Goal: Task Accomplishment & Management: Use online tool/utility

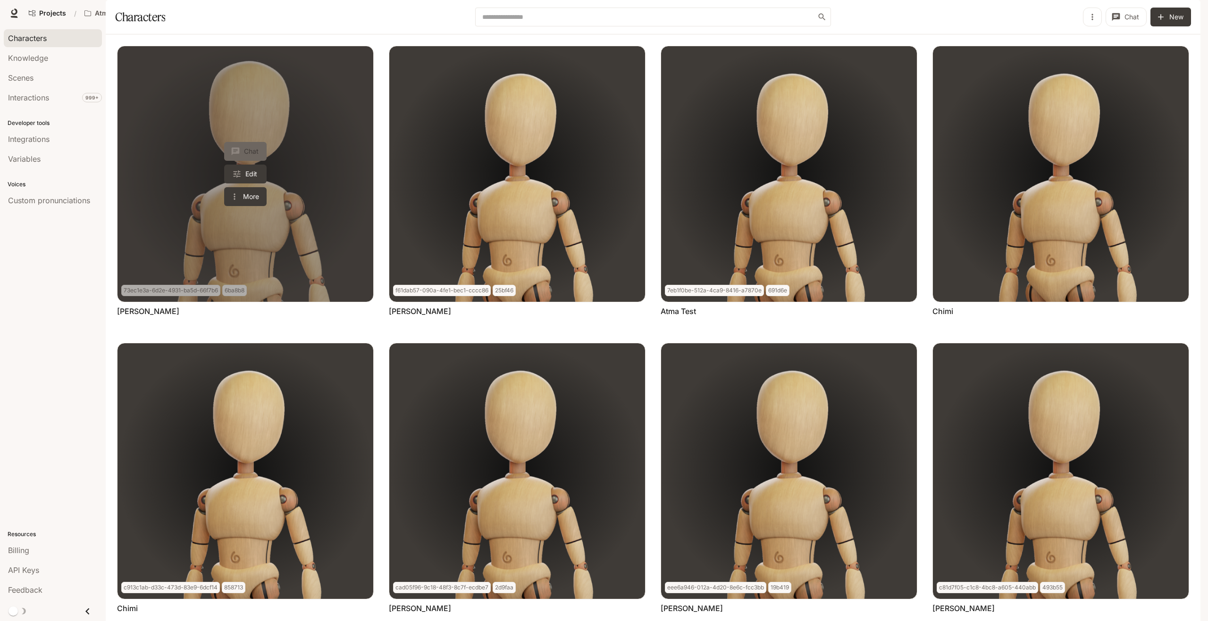
click at [252, 161] on button "Chat" at bounding box center [245, 151] width 42 height 19
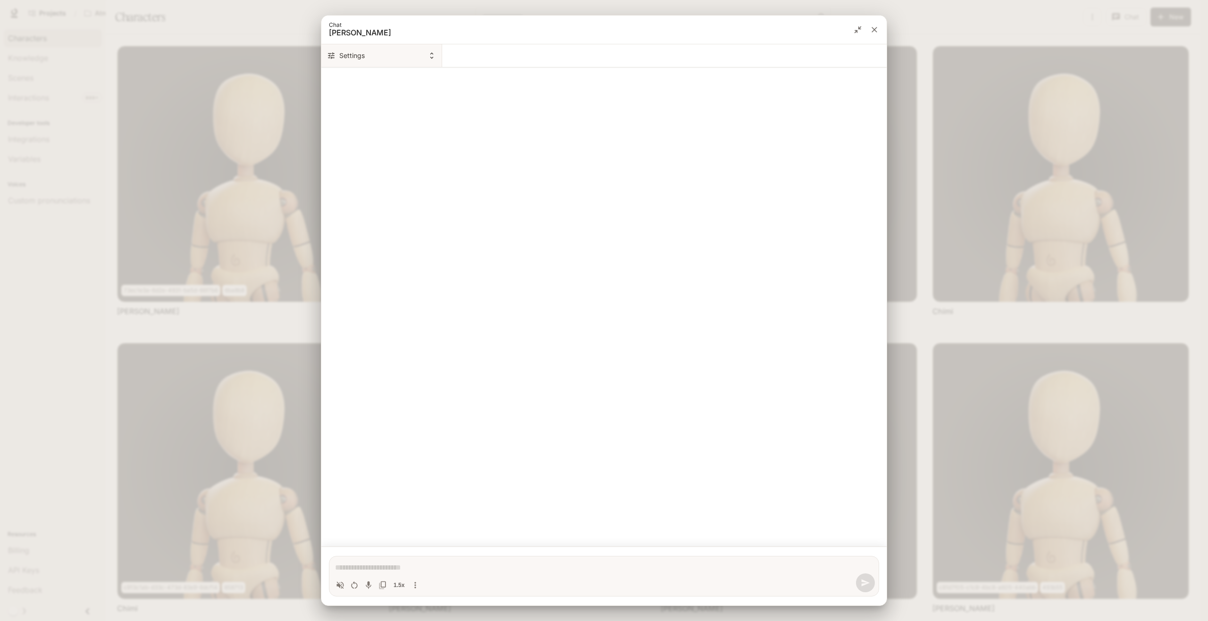
click at [434, 57] on icon "Chat simulator secondary header" at bounding box center [432, 55] width 8 height 8
click at [624, 365] on div at bounding box center [604, 310] width 1208 height 621
click at [339, 587] on icon "Volume toggle" at bounding box center [340, 585] width 7 height 7
type textarea "*"
click at [414, 587] on div "1.5x" at bounding box center [377, 586] width 89 height 14
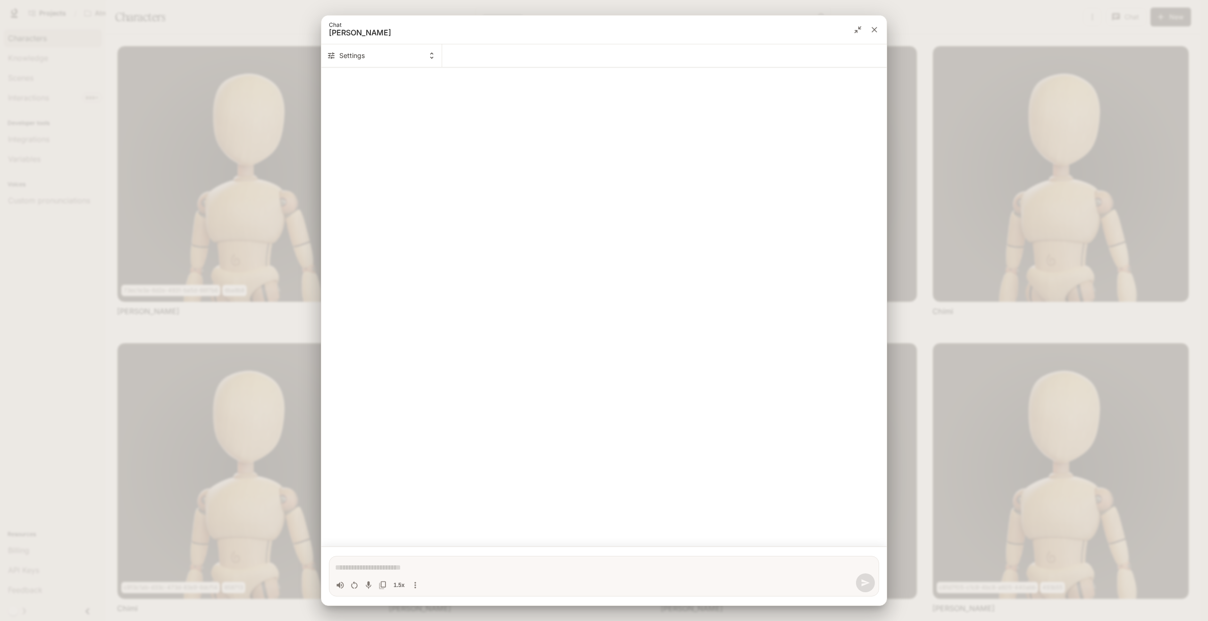
click at [875, 28] on icon "close" at bounding box center [874, 29] width 9 height 9
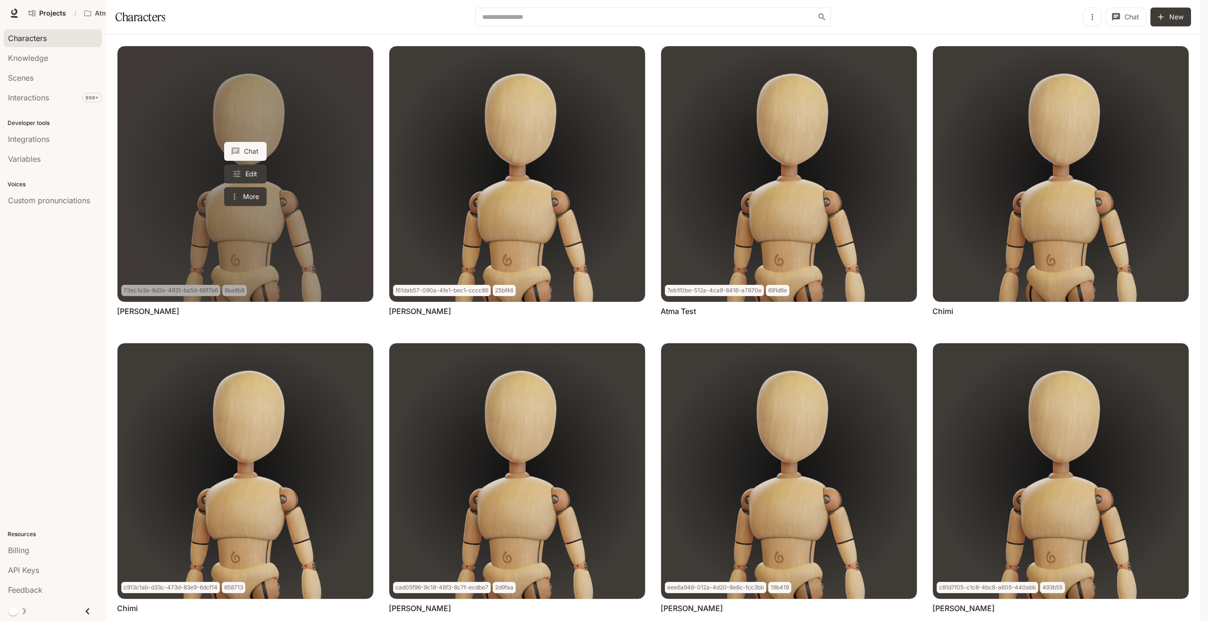
scroll to position [382, 0]
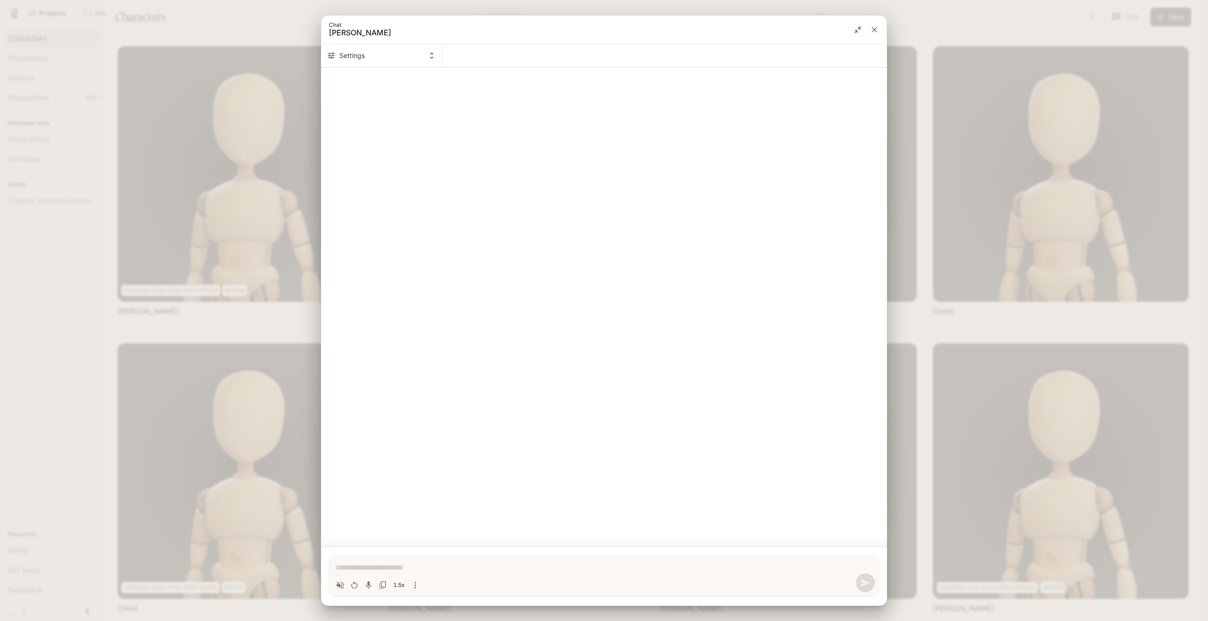
type textarea "*"
click at [497, 216] on div "Chat simulator history" at bounding box center [603, 306] width 565 height 467
click at [425, 57] on button "Settings" at bounding box center [381, 55] width 121 height 23
click at [429, 56] on div at bounding box center [604, 310] width 1208 height 621
click at [615, 301] on div "Chat simulator history" at bounding box center [603, 306] width 565 height 467
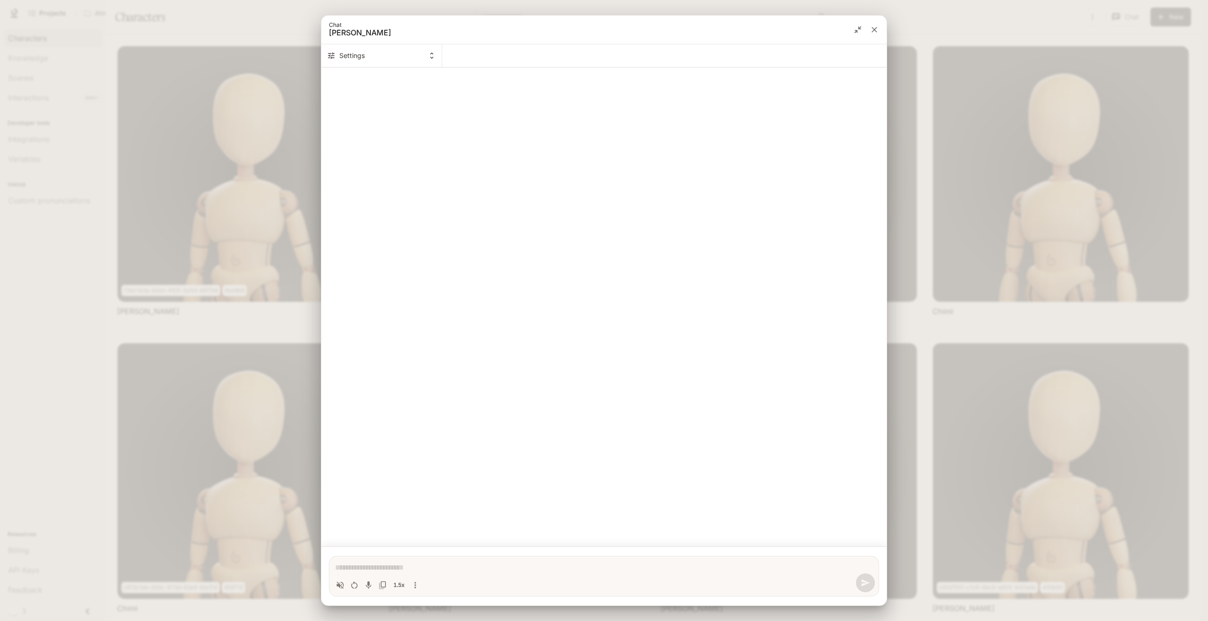
click at [615, 301] on div "Chat simulator history" at bounding box center [603, 306] width 565 height 467
click at [614, 301] on div "Chat simulator history" at bounding box center [603, 306] width 565 height 467
click at [874, 30] on icon "close" at bounding box center [875, 30] width 6 height 6
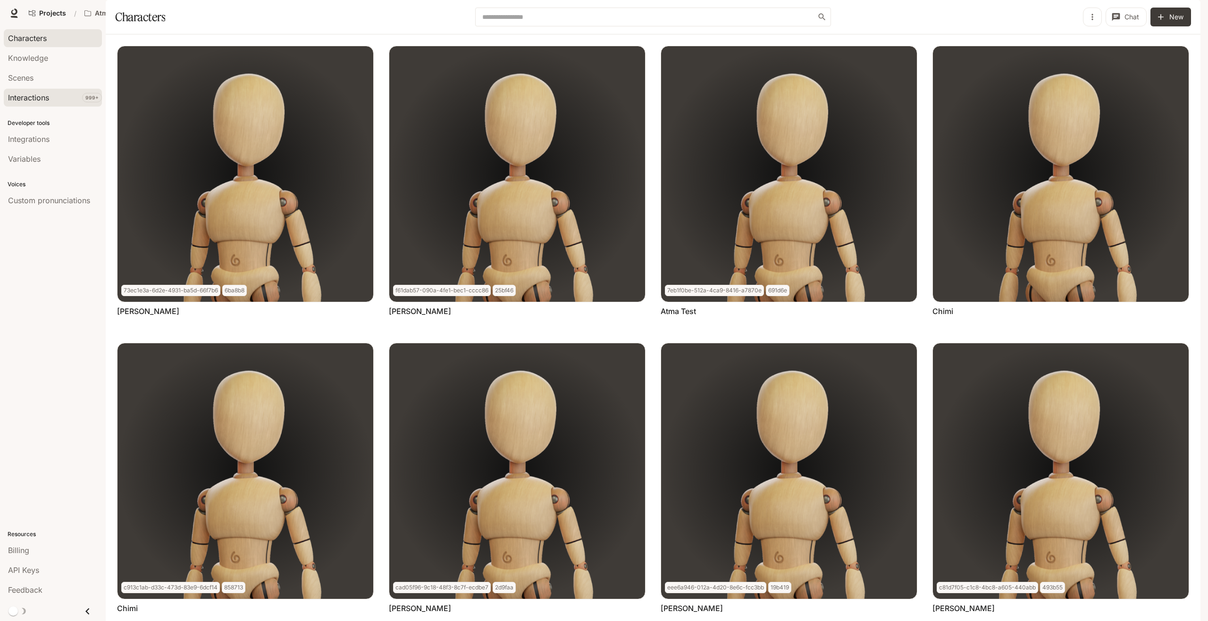
click at [67, 94] on div "Interactions" at bounding box center [53, 97] width 90 height 11
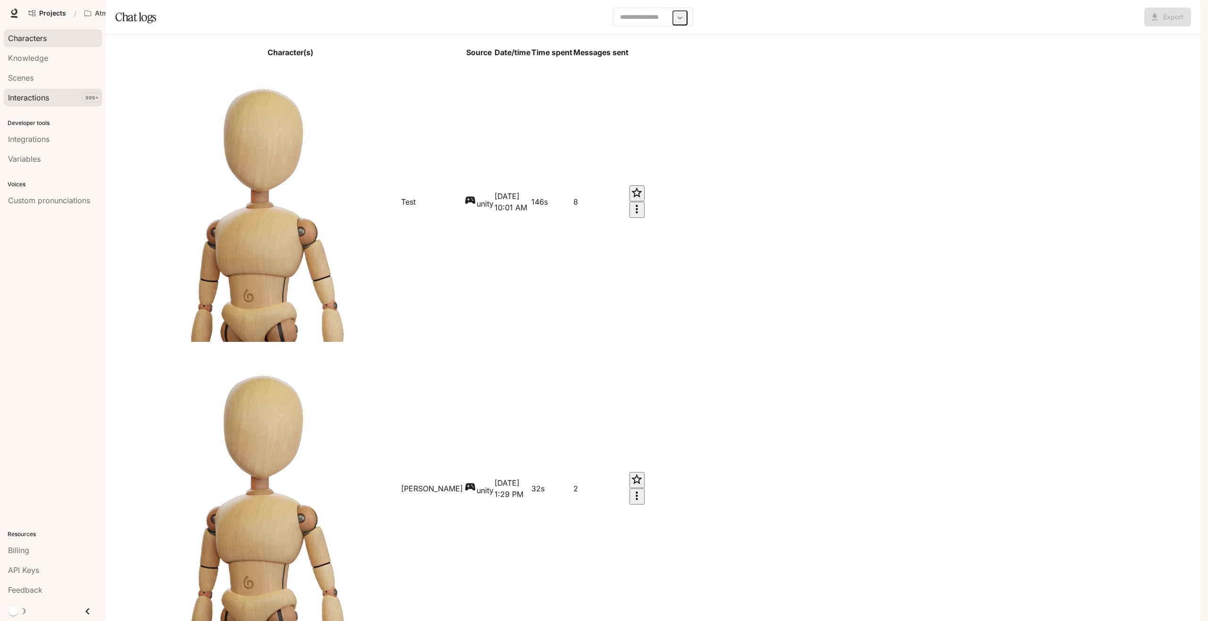
click at [52, 45] on link "Characters" at bounding box center [53, 38] width 98 height 18
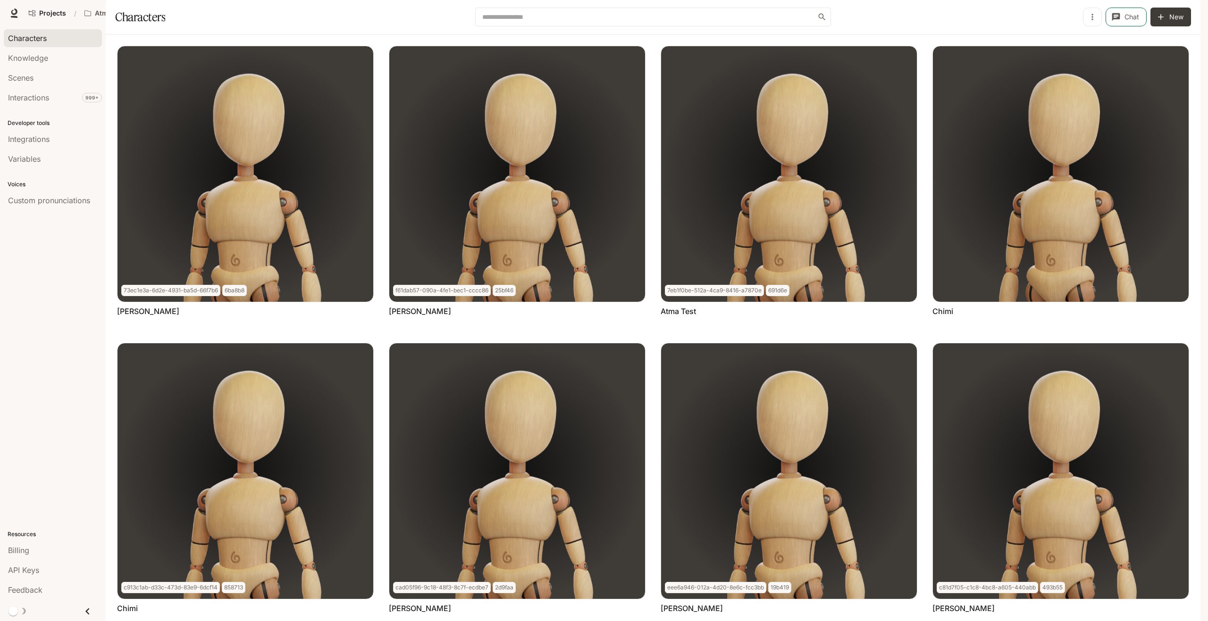
click at [1136, 26] on button "Chat" at bounding box center [1126, 17] width 41 height 19
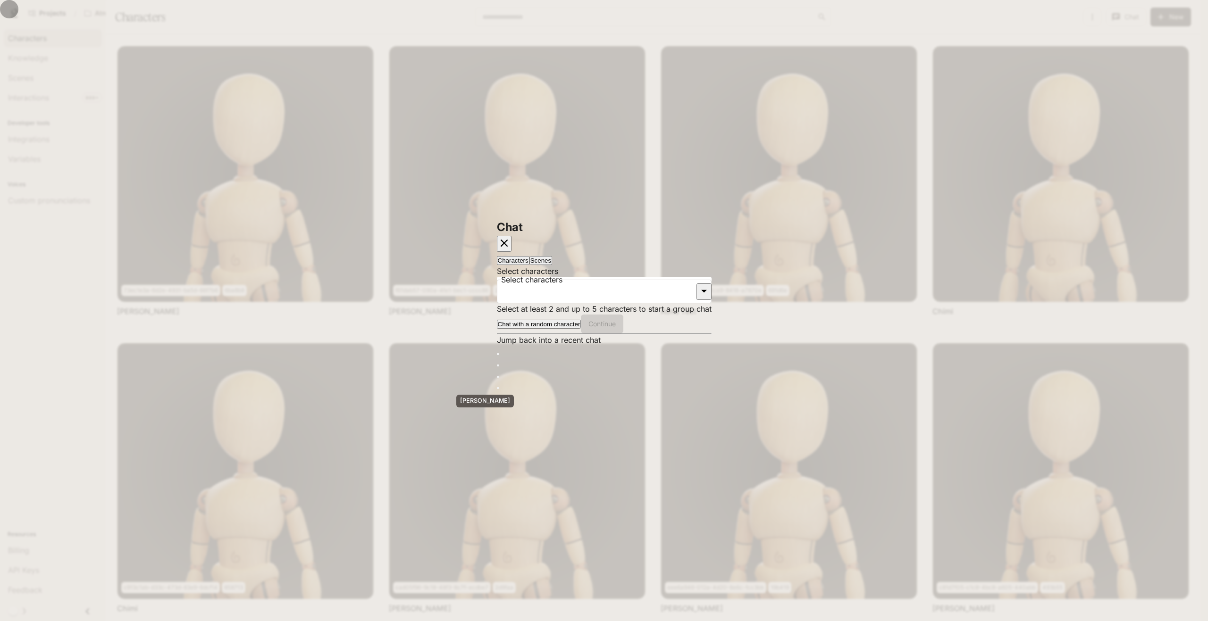
click at [498, 354] on div "Avatar image" at bounding box center [498, 354] width 0 height 0
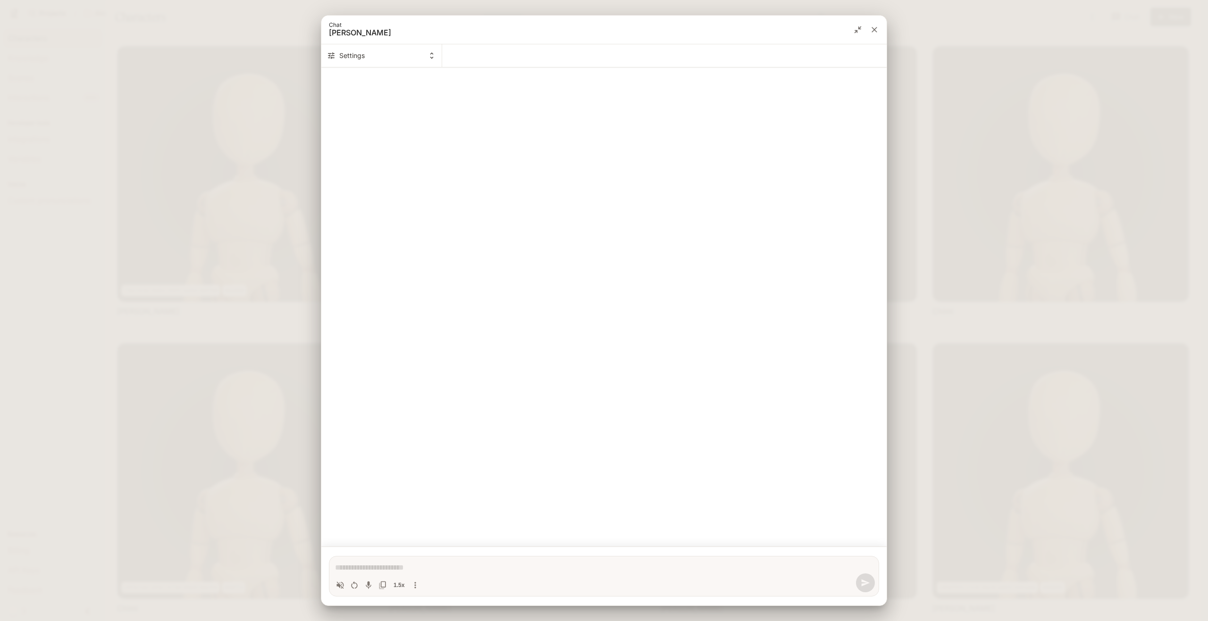
click at [689, 591] on div "1.5x" at bounding box center [604, 583] width 542 height 19
click at [749, 581] on div "1.5x" at bounding box center [604, 583] width 542 height 19
type textarea "*"
click at [877, 37] on button "close" at bounding box center [874, 29] width 17 height 17
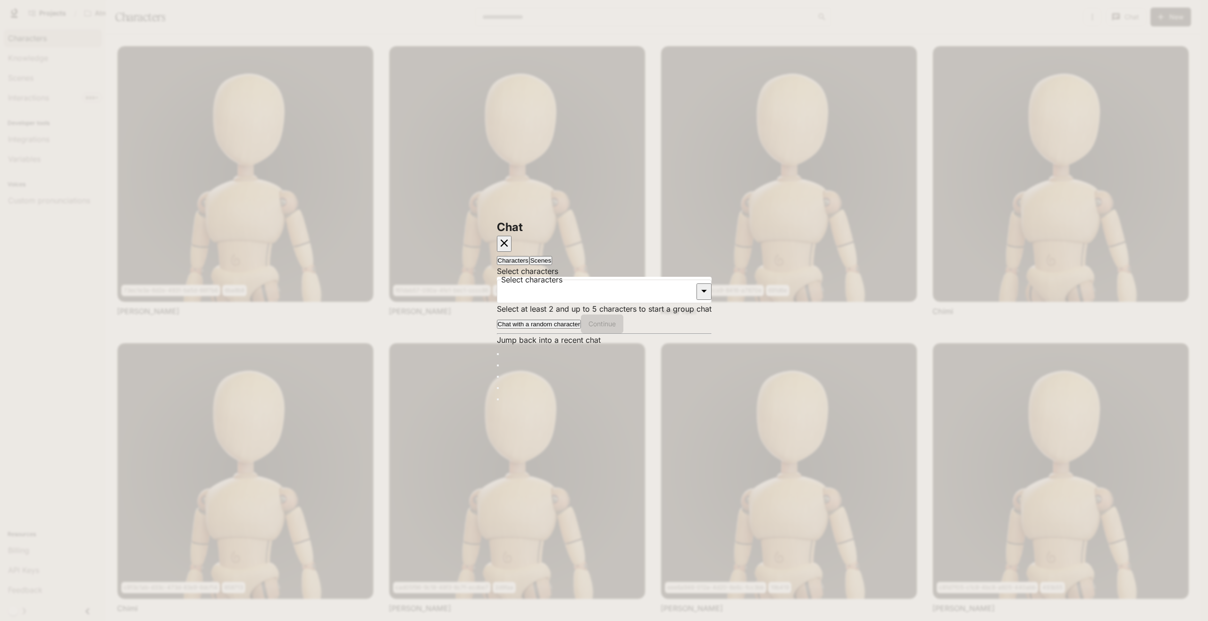
click at [508, 242] on icon "button" at bounding box center [504, 243] width 8 height 8
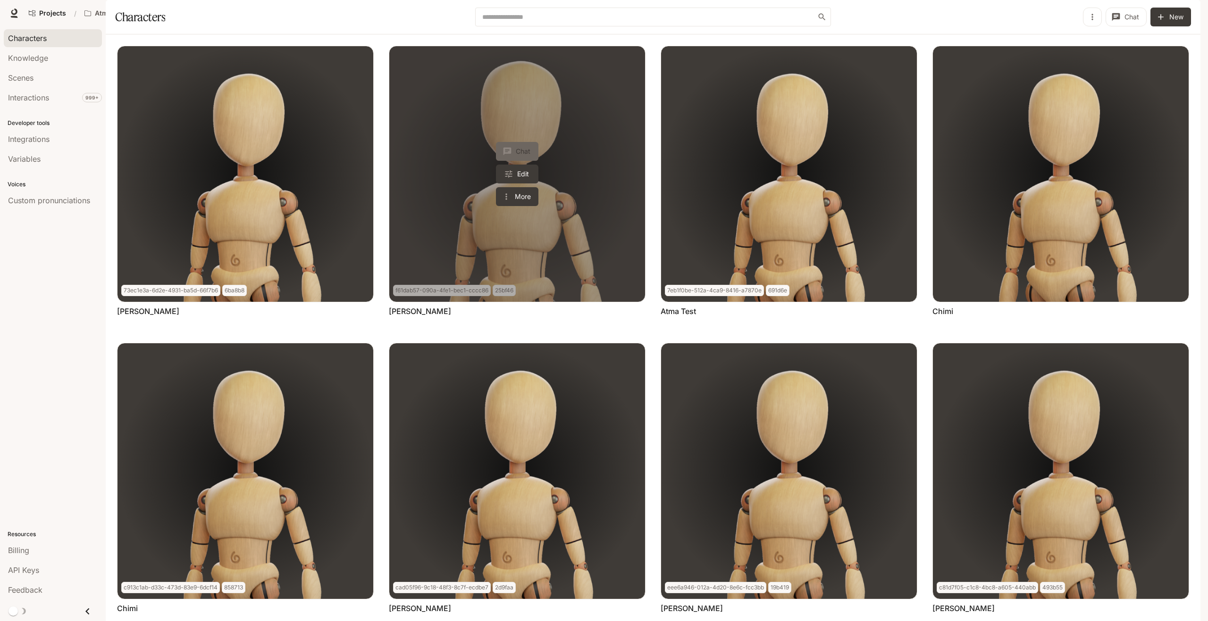
click at [528, 161] on button "Chat" at bounding box center [517, 151] width 42 height 19
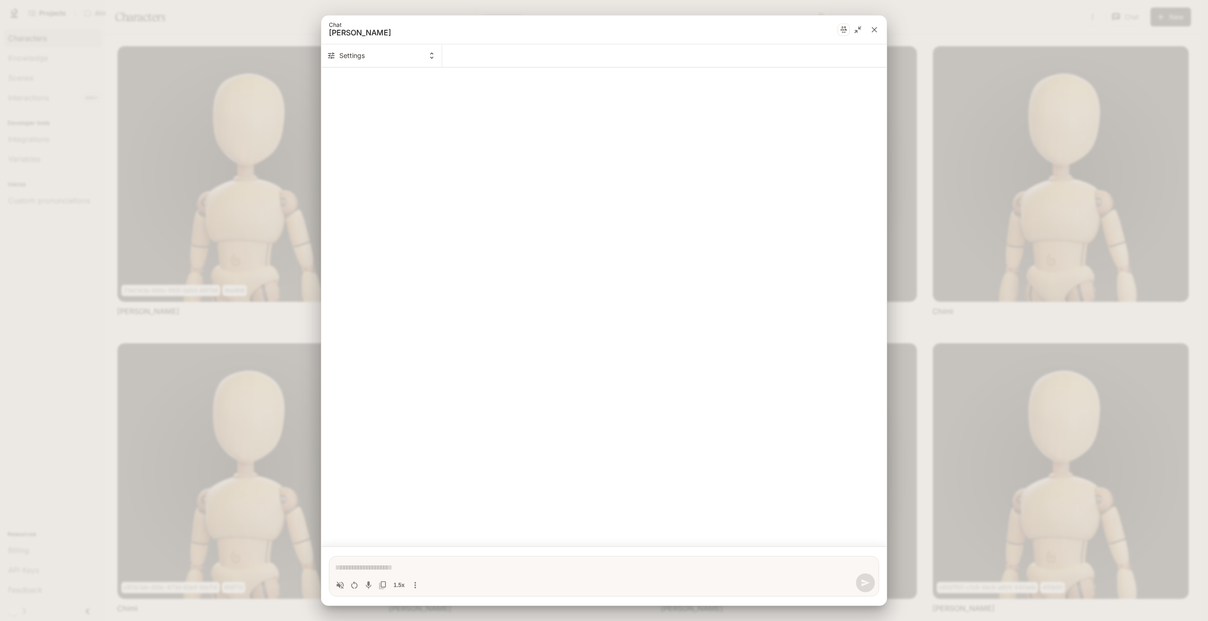
type textarea "*"
click at [436, 59] on icon "Chat simulator secondary header" at bounding box center [432, 55] width 8 height 8
click at [432, 252] on div at bounding box center [604, 310] width 1208 height 621
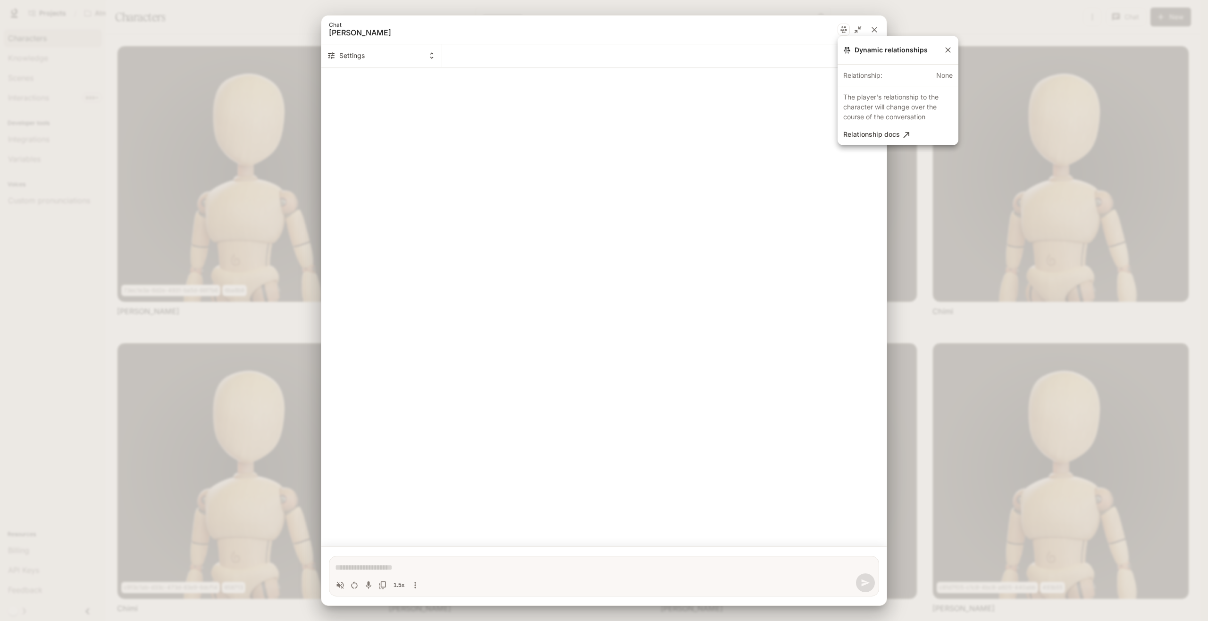
click at [737, 146] on div at bounding box center [604, 310] width 1208 height 621
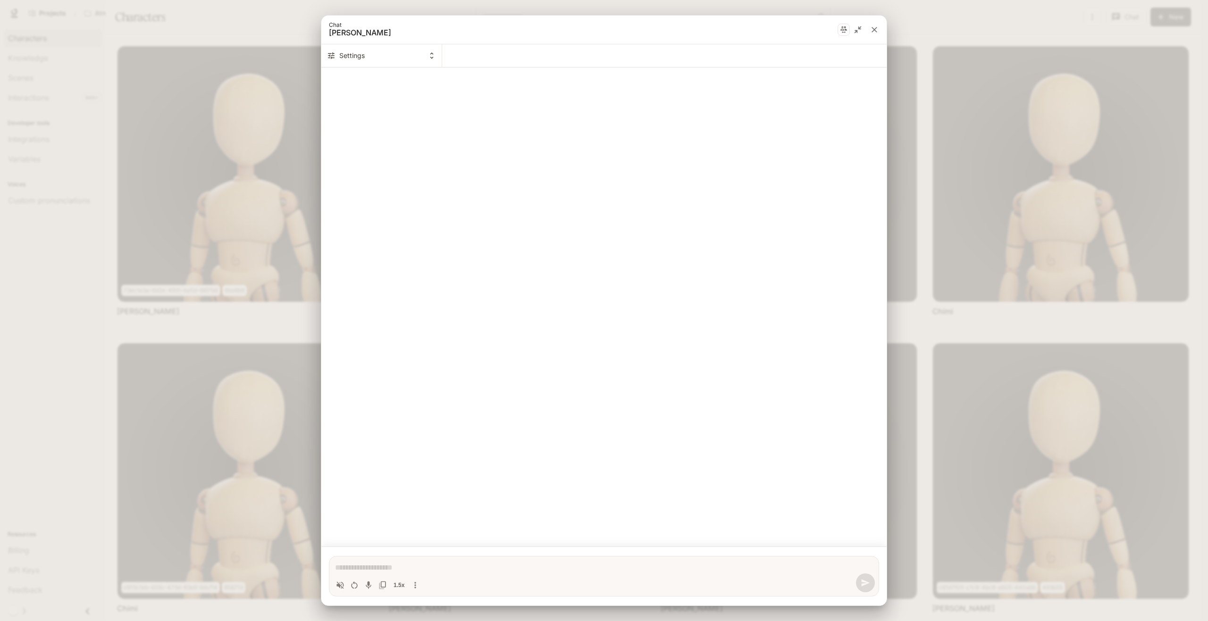
click at [507, 408] on div "Chat simulator history" at bounding box center [603, 306] width 565 height 467
click at [391, 61] on button "Settings" at bounding box center [381, 55] width 121 height 23
click at [524, 154] on div at bounding box center [604, 310] width 1208 height 621
click at [427, 57] on button "Settings" at bounding box center [381, 55] width 121 height 23
click at [528, 136] on div at bounding box center [604, 310] width 1208 height 621
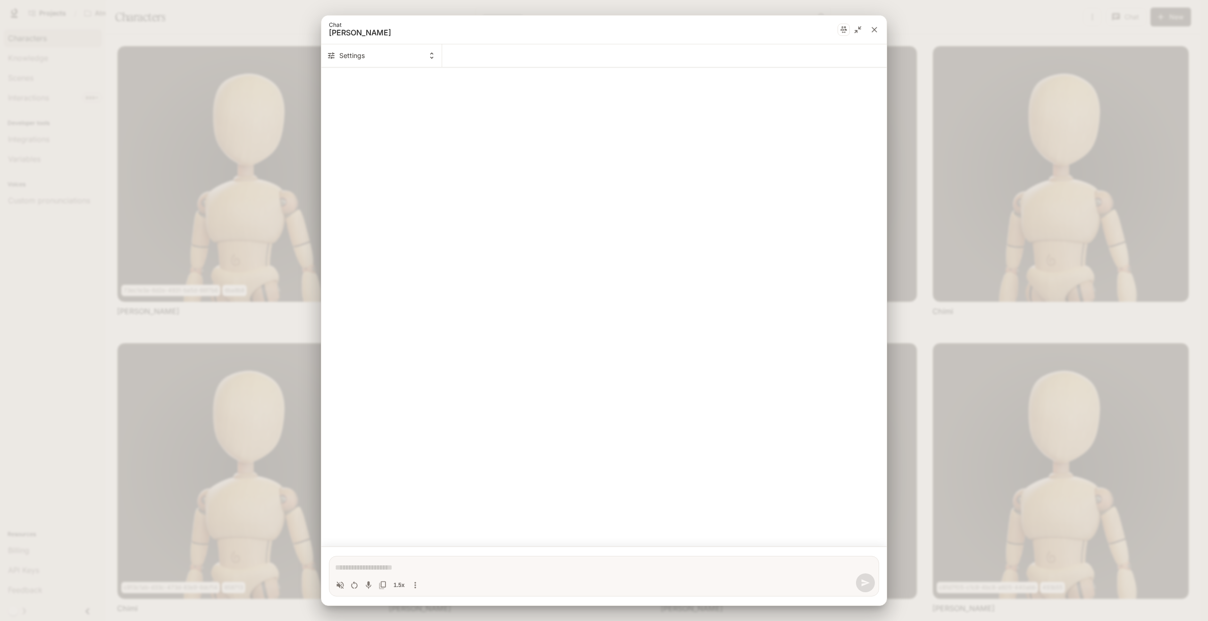
click at [450, 559] on div "* 1.5x" at bounding box center [604, 576] width 550 height 41
click at [449, 559] on div "* 1.5x" at bounding box center [604, 576] width 550 height 41
click at [450, 559] on div "* 1.5x" at bounding box center [604, 576] width 550 height 41
click at [450, 560] on div "* 1.5x" at bounding box center [604, 576] width 550 height 41
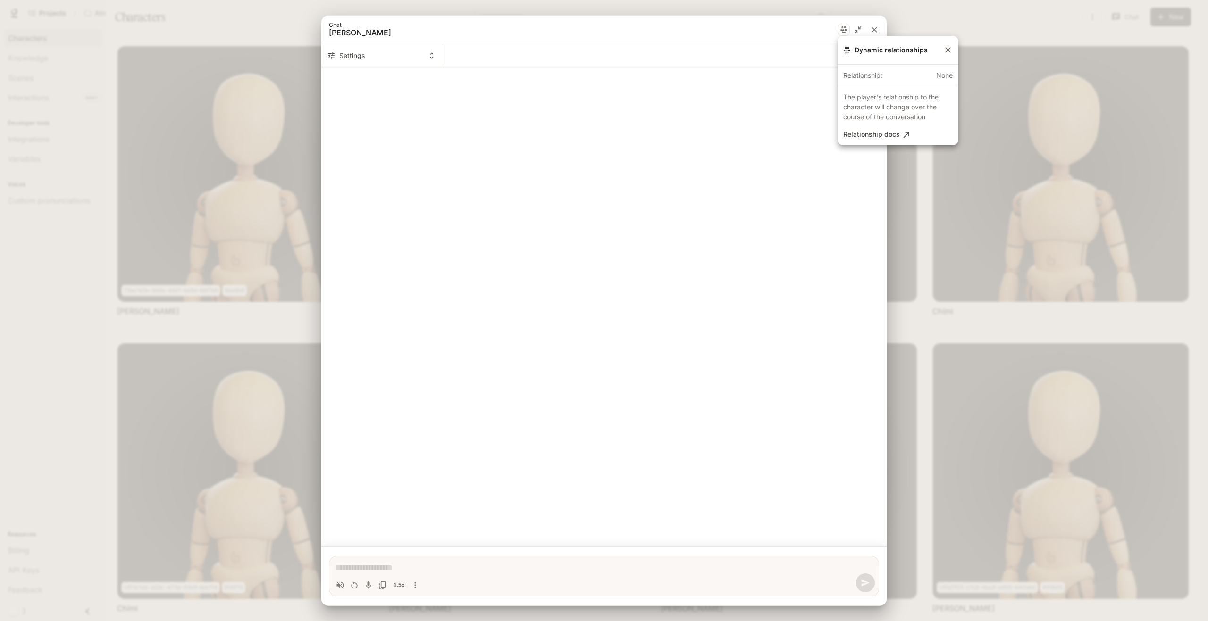
click at [874, 25] on div at bounding box center [604, 310] width 1208 height 621
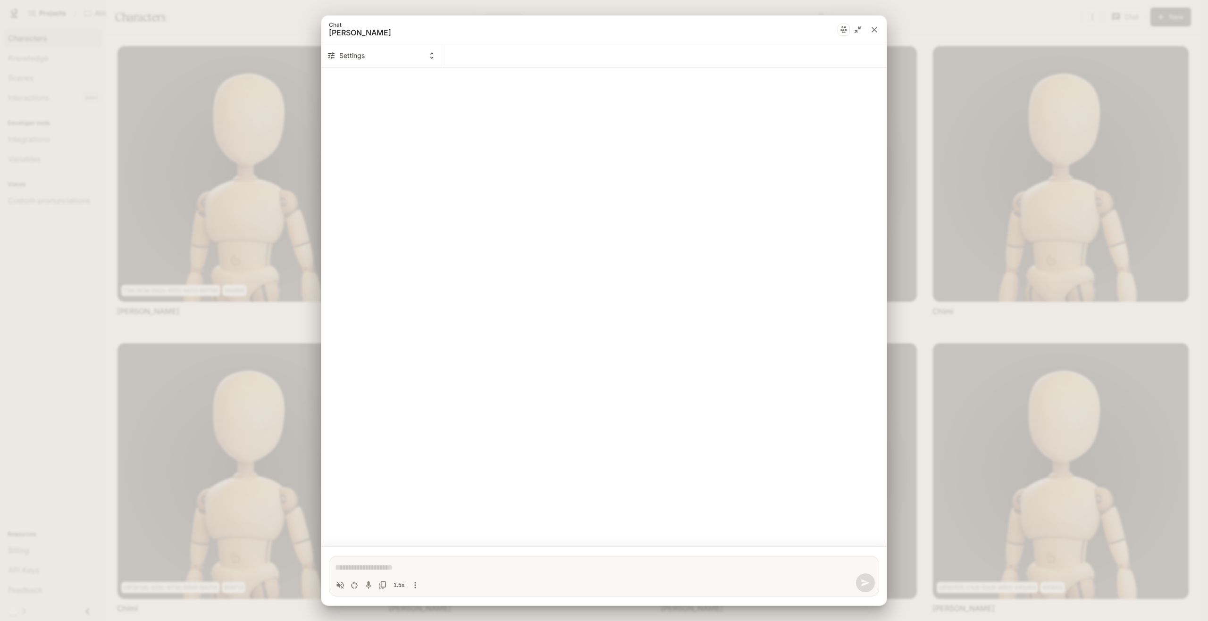
click at [875, 30] on icon "close" at bounding box center [875, 30] width 6 height 6
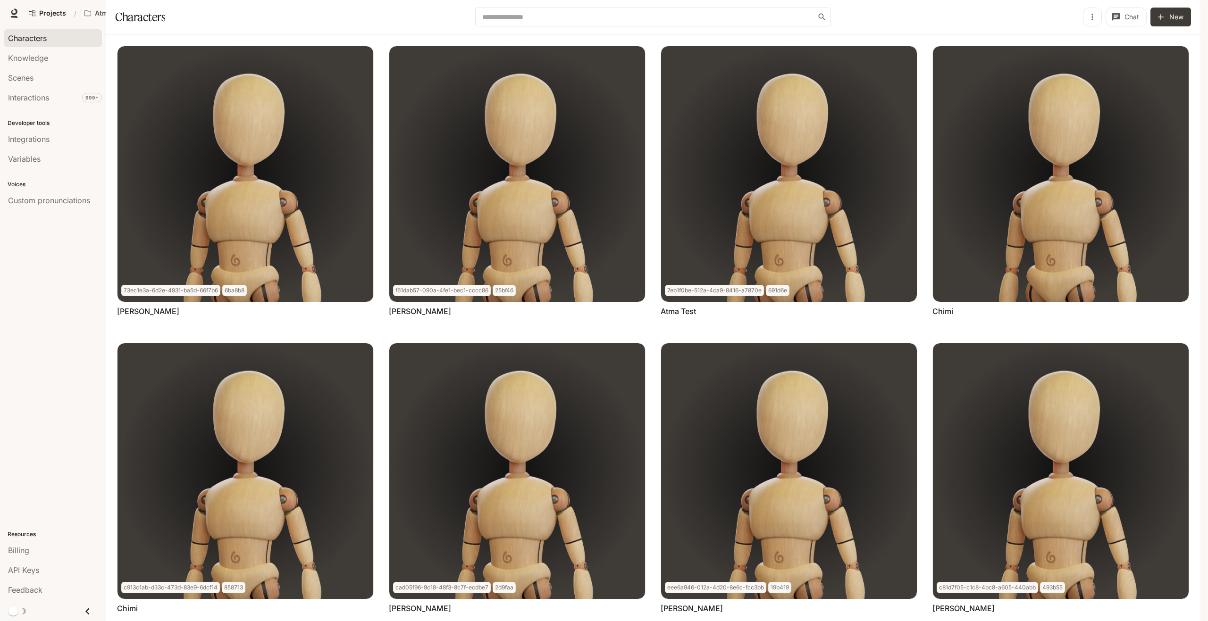
click at [1085, 18] on span "Runtime" at bounding box center [1078, 14] width 25 height 12
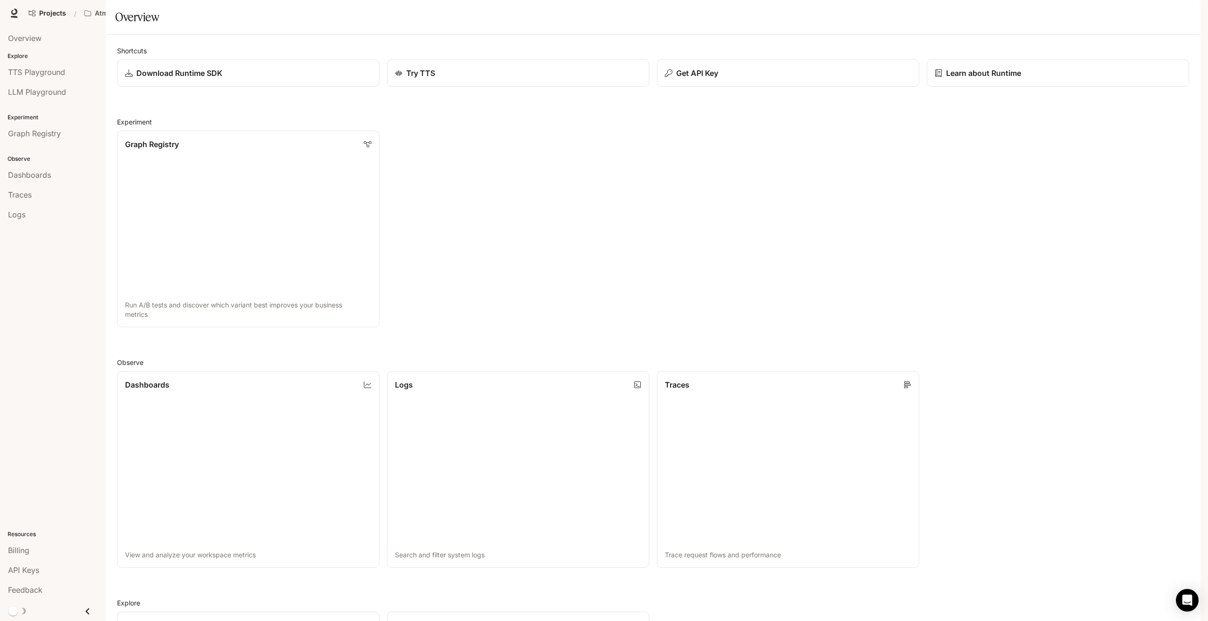
click at [1184, 15] on icon "button" at bounding box center [1188, 13] width 8 height 8
click at [1067, 79] on span "Billing" at bounding box center [1056, 83] width 21 height 9
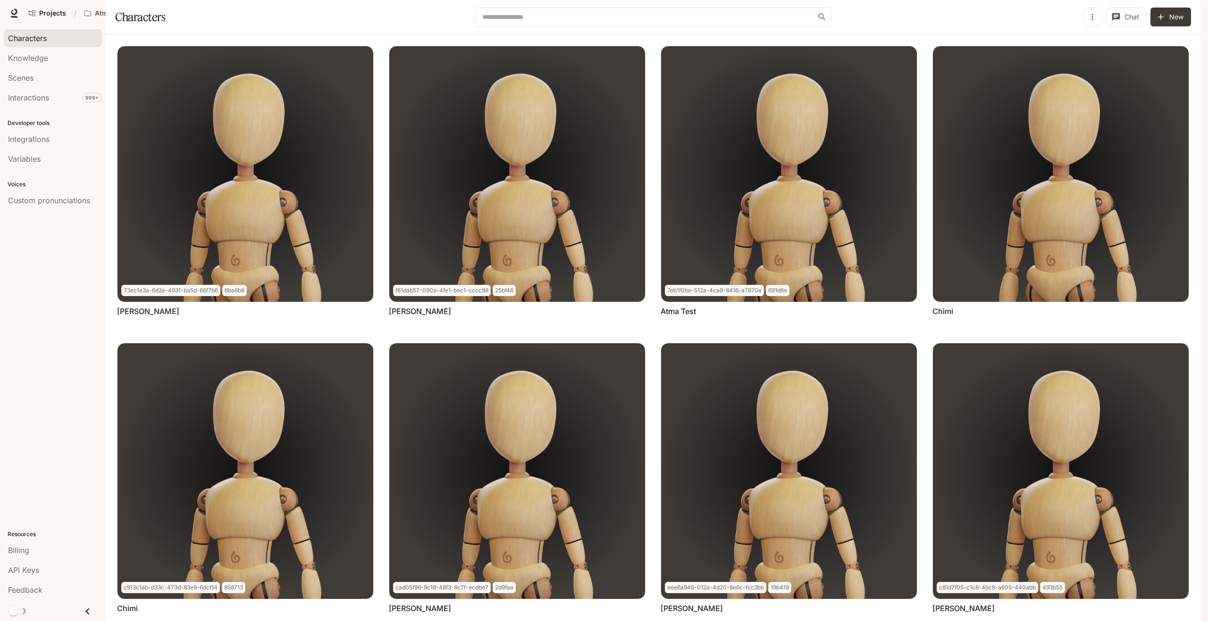
click at [60, 36] on div "Characters" at bounding box center [53, 38] width 90 height 11
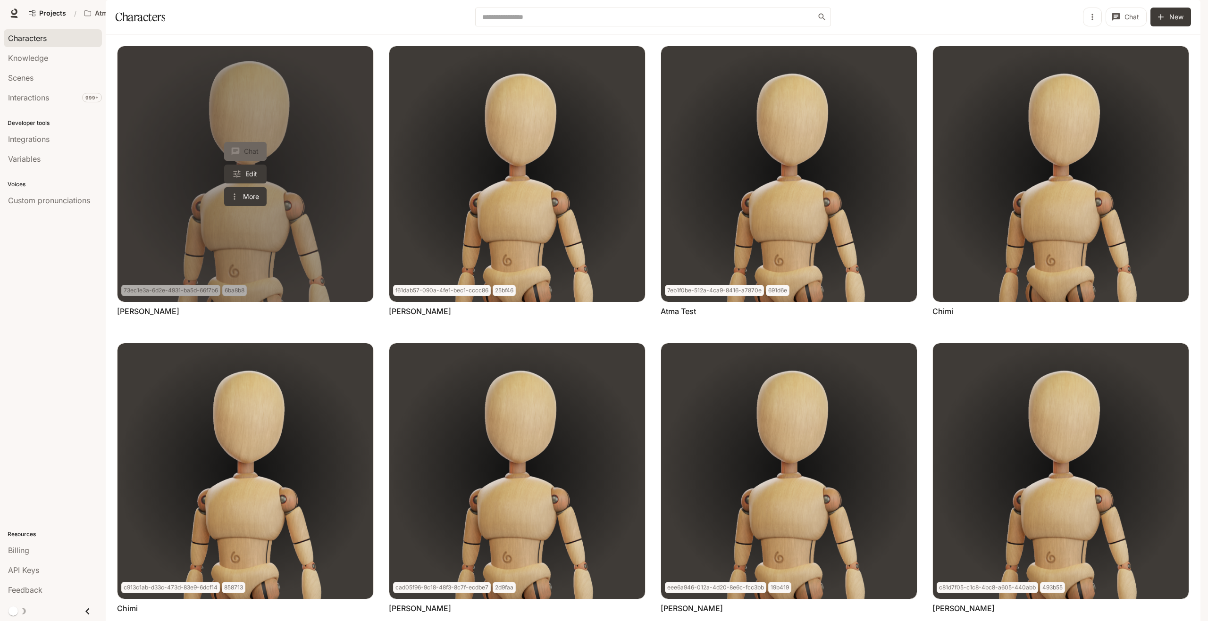
click at [242, 161] on button "Chat" at bounding box center [245, 151] width 42 height 19
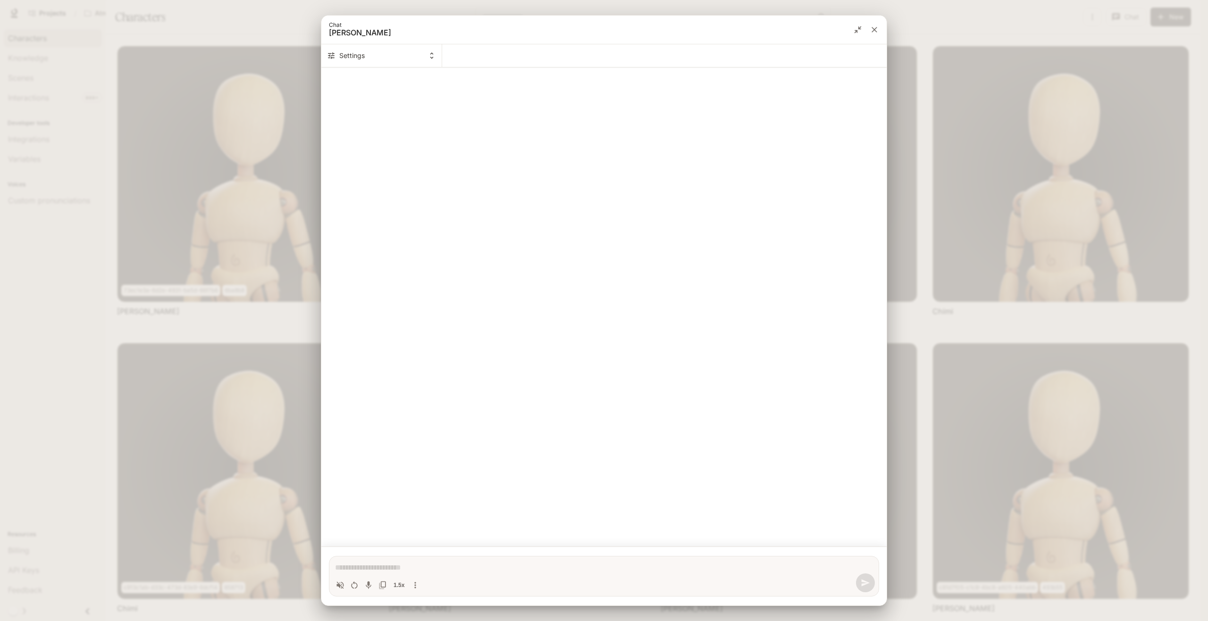
type textarea "*"
click at [873, 28] on icon "close" at bounding box center [874, 29] width 9 height 9
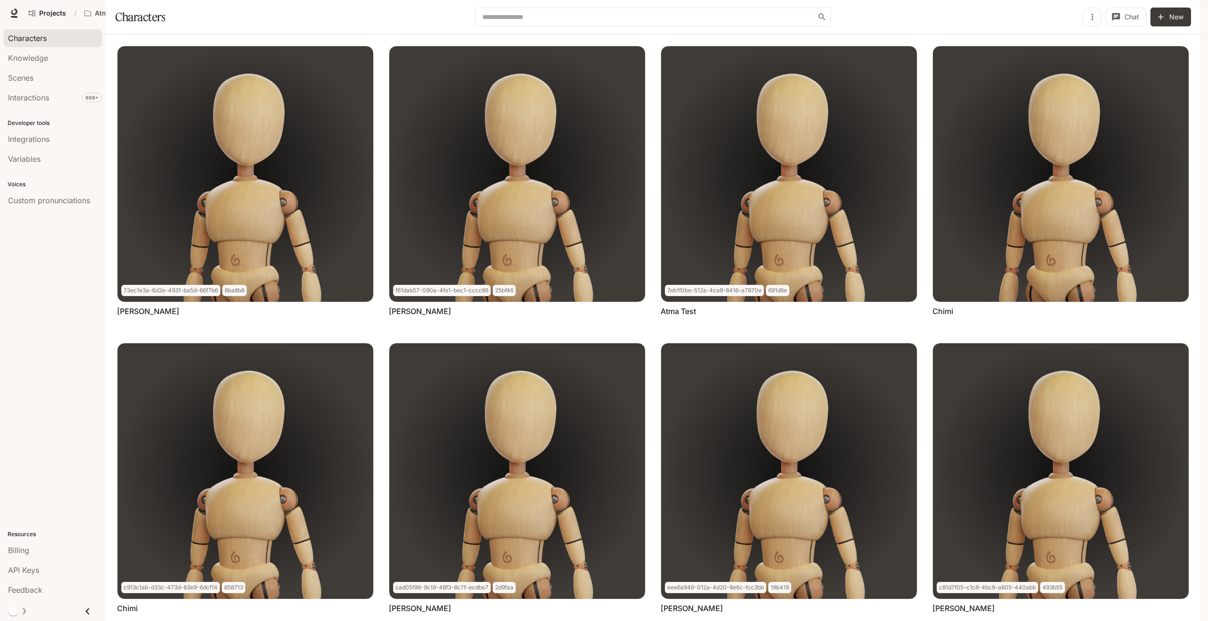
click at [1089, 22] on icon "button" at bounding box center [1092, 16] width 9 height 9
click at [1032, 41] on div at bounding box center [604, 310] width 1208 height 621
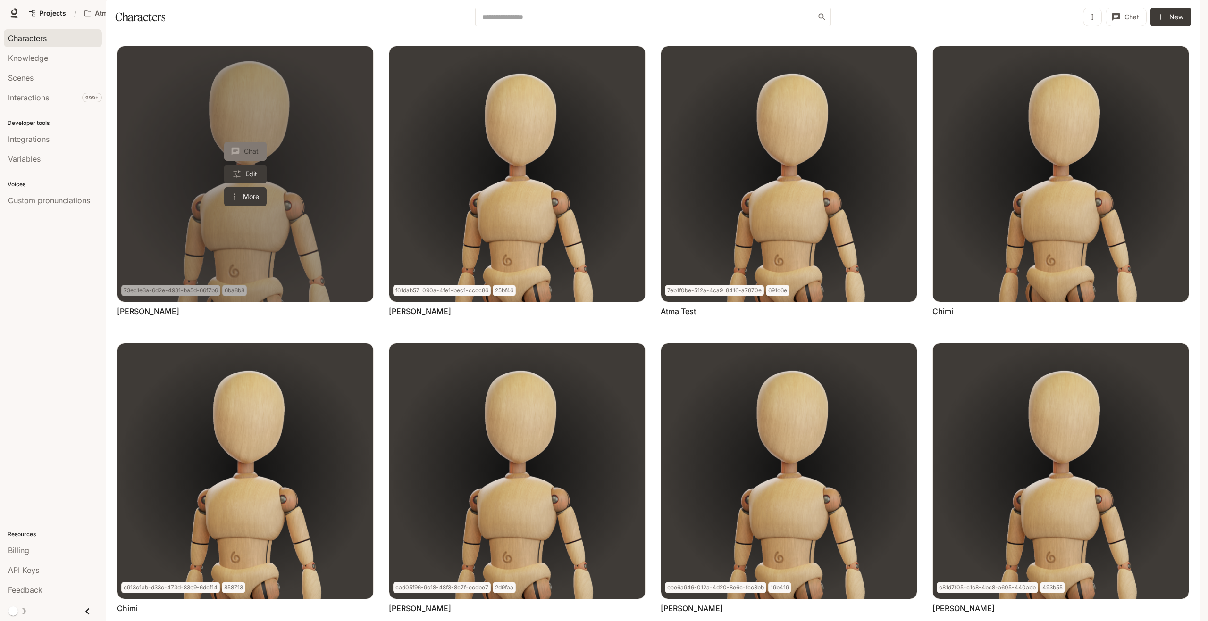
click at [250, 161] on button "Chat" at bounding box center [245, 151] width 42 height 19
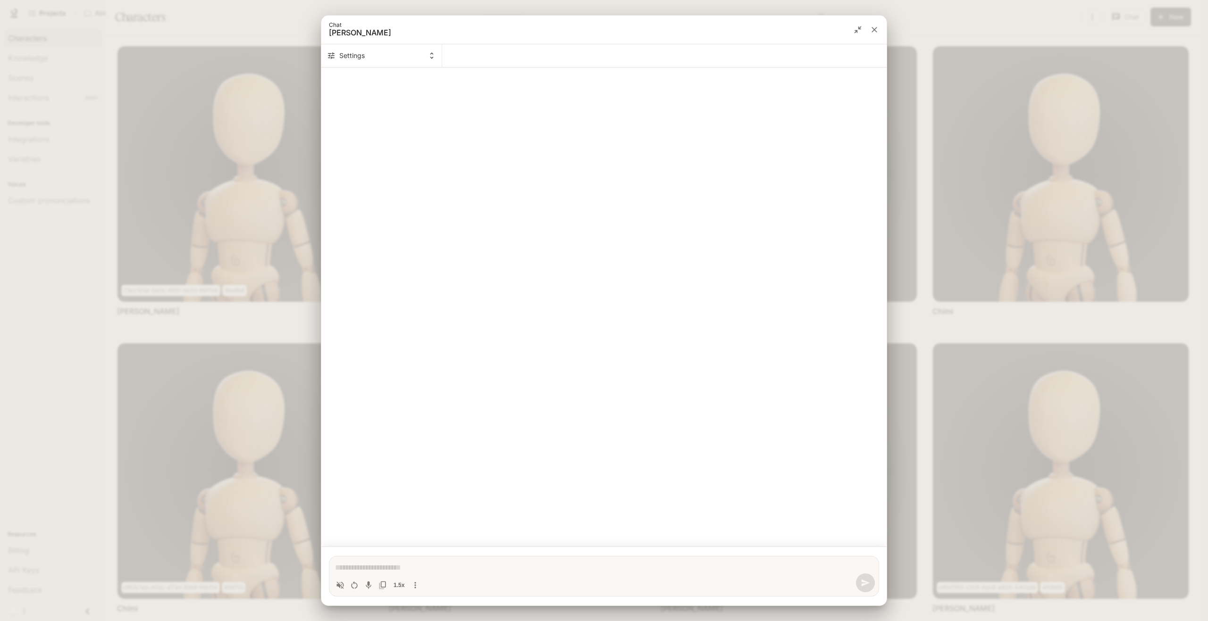
type textarea "*"
click at [878, 28] on icon "close" at bounding box center [874, 29] width 9 height 9
